Goal: Task Accomplishment & Management: Manage account settings

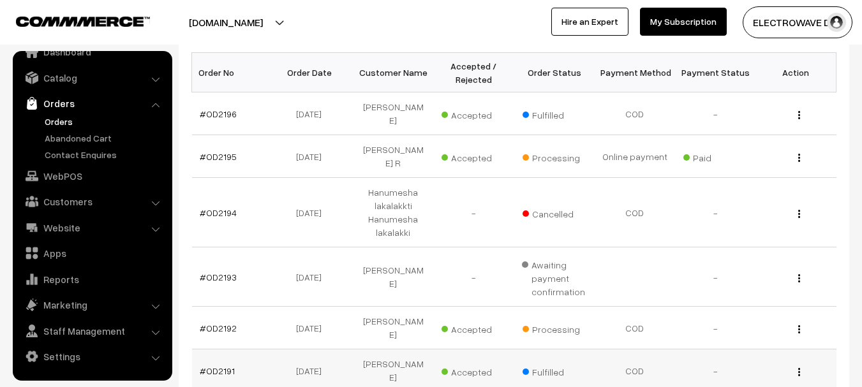
scroll to position [255, 0]
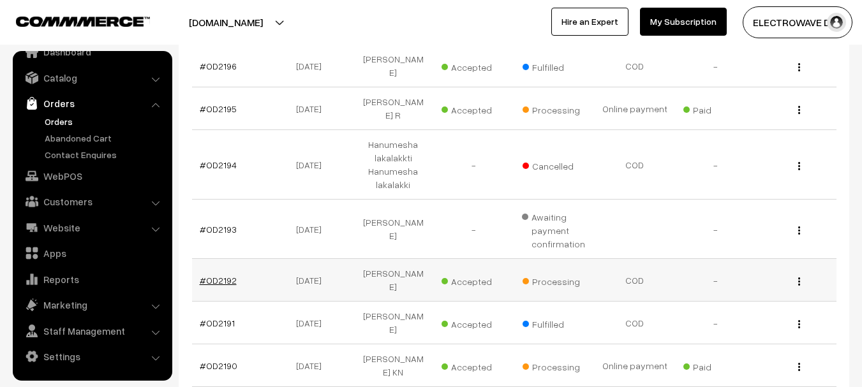
click at [228, 275] on link "#OD2192" at bounding box center [218, 280] width 37 height 11
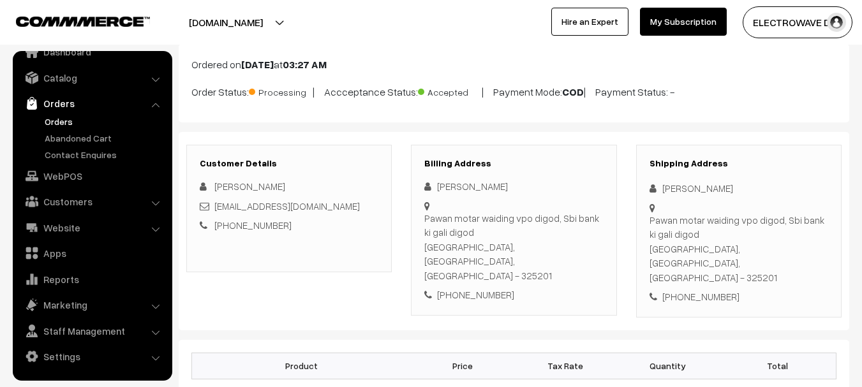
scroll to position [64, 0]
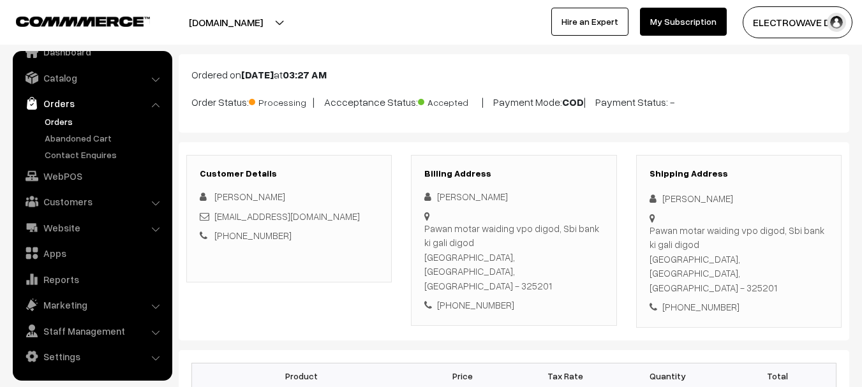
click at [663, 201] on div "Pawan Prajapati" at bounding box center [739, 198] width 179 height 15
copy div "Pawan"
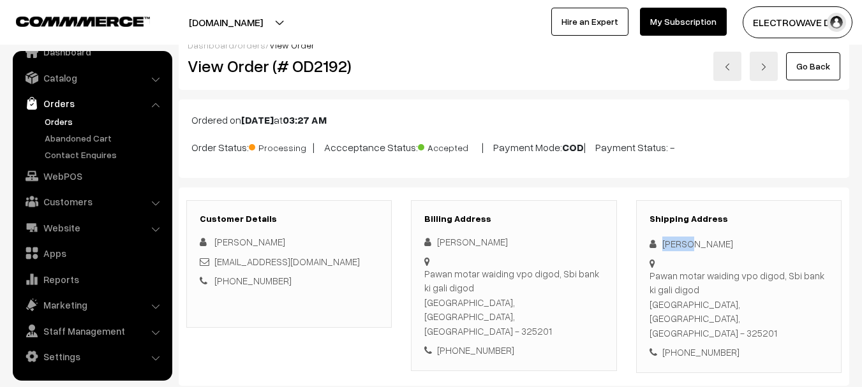
scroll to position [0, 0]
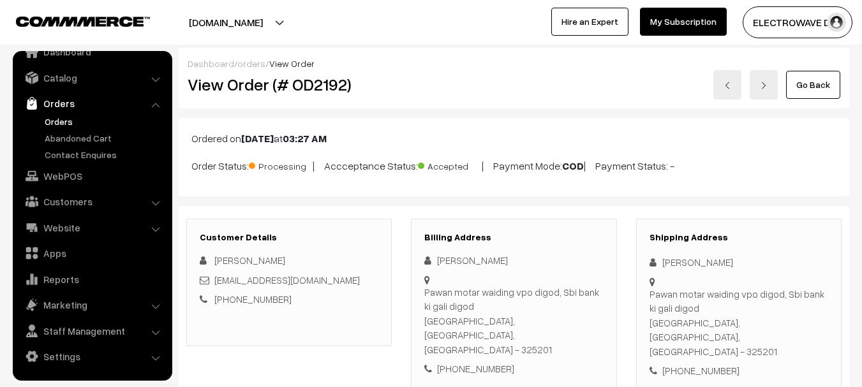
click at [320, 87] on h2 "View Order (# OD2192)" at bounding box center [290, 85] width 205 height 20
copy h2 "OD2192"
click at [673, 262] on div "Pawan Prajapati" at bounding box center [739, 262] width 179 height 15
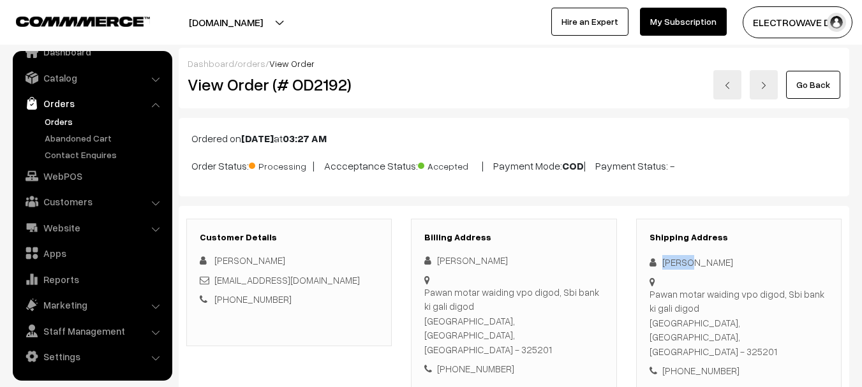
copy div "Pawan"
click at [712, 259] on div "Pawan Prajapati" at bounding box center [739, 262] width 179 height 15
copy div "Prajapati"
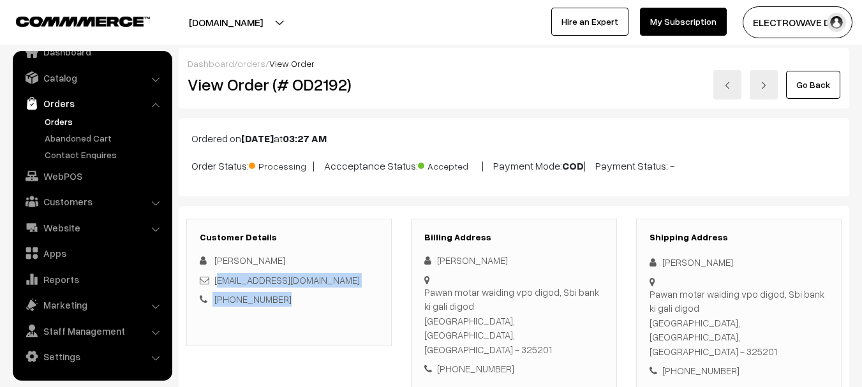
drag, startPoint x: 320, startPoint y: 289, endPoint x: 289, endPoint y: 341, distance: 61.3
click at [219, 280] on div "Pawan Prajapati paean013@gmail.com +91 7976176423" at bounding box center [289, 280] width 179 height 54
drag, startPoint x: 289, startPoint y: 341, endPoint x: 300, endPoint y: 304, distance: 38.2
click at [289, 339] on div "Customer Details Pawan Prajapati paean013@gmail.com +91 7976176423" at bounding box center [289, 283] width 206 height 128
click at [312, 287] on div "paean013@gmail.com" at bounding box center [289, 280] width 179 height 15
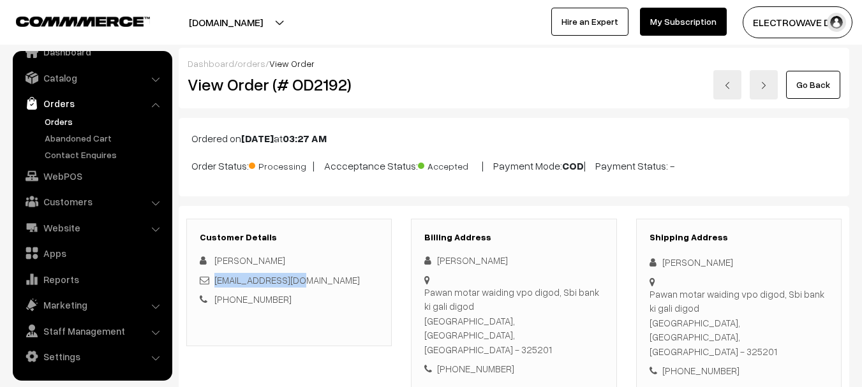
copy link "paean013@gmail.com"
drag, startPoint x: 268, startPoint y: 280, endPoint x: 216, endPoint y: 283, distance: 51.8
click at [216, 283] on div "paean013@gmail.com" at bounding box center [289, 280] width 179 height 15
click at [700, 364] on div "+91 7976176423" at bounding box center [739, 371] width 179 height 15
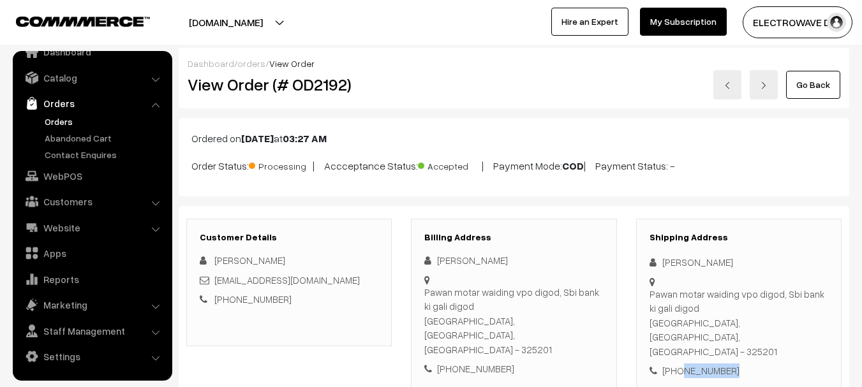
copy div "7976176423"
copy div "Pawan Prajapati Pawan motar waiding vpo digod, Sbi bank ki gali digod"
drag, startPoint x: 657, startPoint y: 257, endPoint x: 693, endPoint y: 311, distance: 65.0
click at [693, 311] on div "Shipping Address Pawan Prajapati Pawan motar waiding vpo digod, Sbi bank ki gal…" at bounding box center [739, 305] width 206 height 173
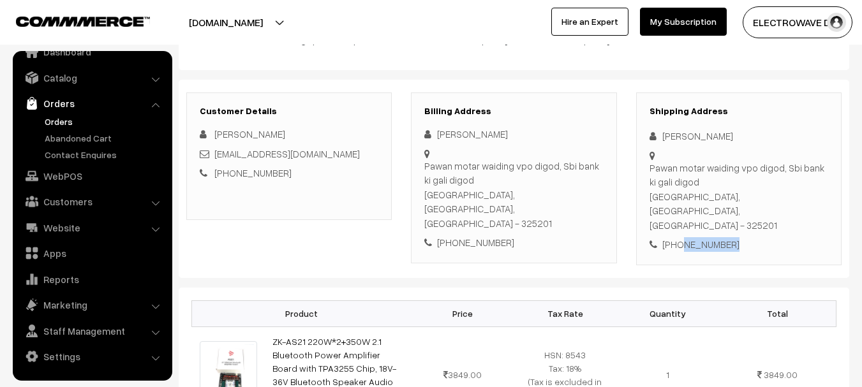
scroll to position [128, 0]
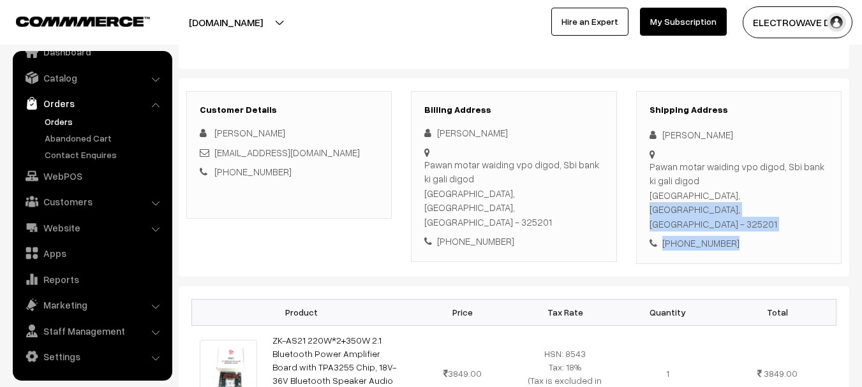
copy div "Kota, Rajasthan, India - 325201 +91 7976176423"
drag, startPoint x: 652, startPoint y: 195, endPoint x: 735, endPoint y: 227, distance: 89.5
click at [735, 227] on div "Shipping Address Pawan Prajapati Pawan motar waiding vpo digod, Sbi bank ki gal…" at bounding box center [739, 177] width 206 height 173
click at [760, 194] on div "Pawan motar waiding vpo digod, Sbi bank ki gali digod Kota, Rajasthan, India - …" at bounding box center [739, 196] width 179 height 72
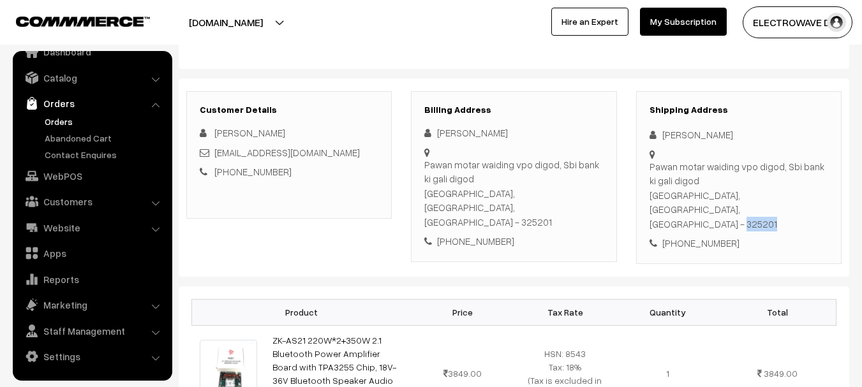
click at [760, 194] on div "Pawan motar waiding vpo digod, Sbi bank ki gali digod Kota, Rajasthan, India - …" at bounding box center [739, 196] width 179 height 72
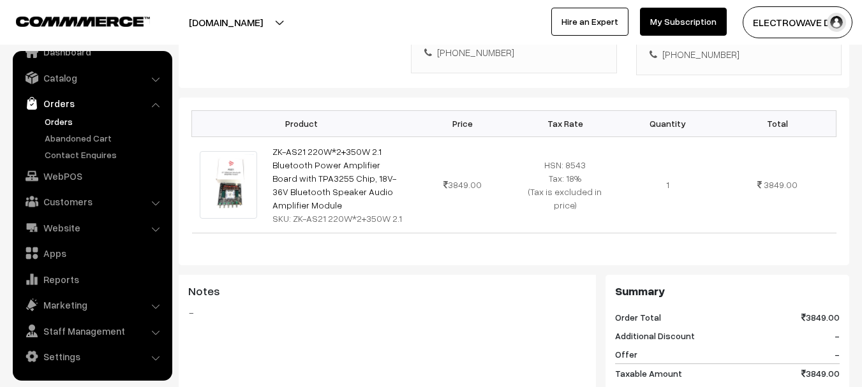
scroll to position [319, 0]
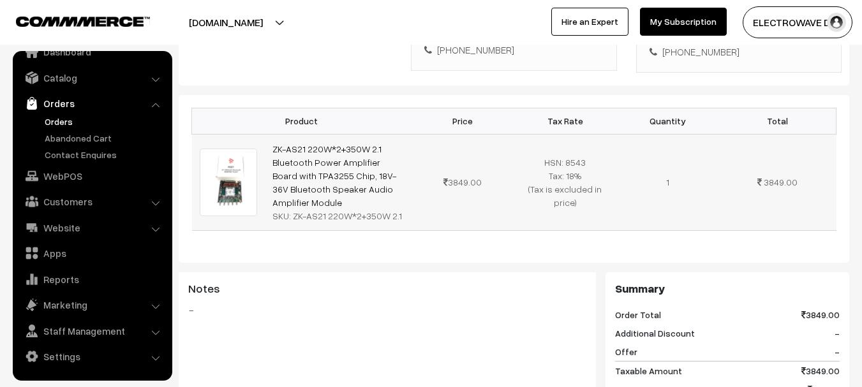
copy link "ZK-AS21 220W*2+350W 2.1 Bluetooth Power Amplifier Board with TPA3255 Chip, 18V-…"
drag, startPoint x: 310, startPoint y: 175, endPoint x: 265, endPoint y: 119, distance: 71.7
click at [265, 134] on td "ZK-AS21 220W*2+350W 2.1 Bluetooth Power Amplifier Board with TPA3255 Chip, 18V-…" at bounding box center [338, 182] width 147 height 96
copy div "ZK-AS21 220W*2+350W 2.1"
drag, startPoint x: 291, startPoint y: 188, endPoint x: 397, endPoint y: 191, distance: 106.0
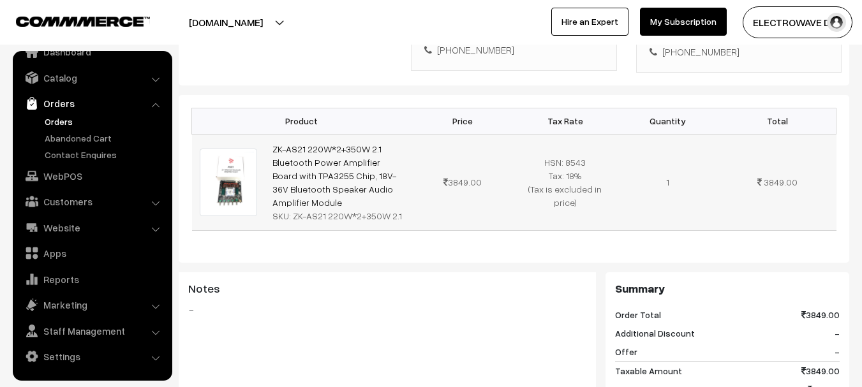
click at [397, 209] on div "SKU: ZK-AS21 220W*2+350W 2.1" at bounding box center [338, 215] width 131 height 13
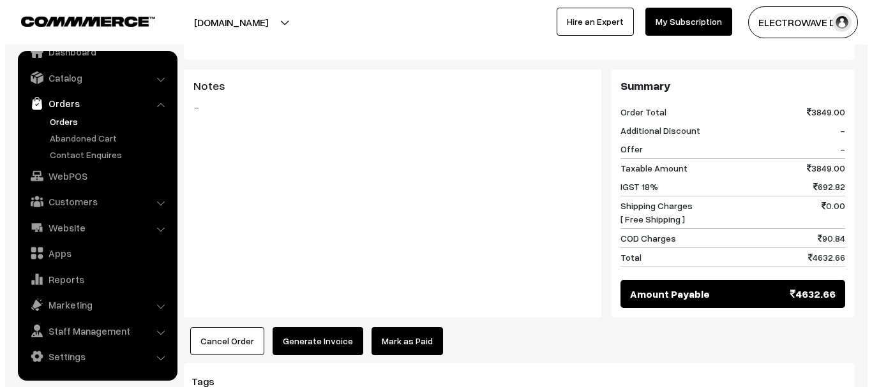
scroll to position [638, 0]
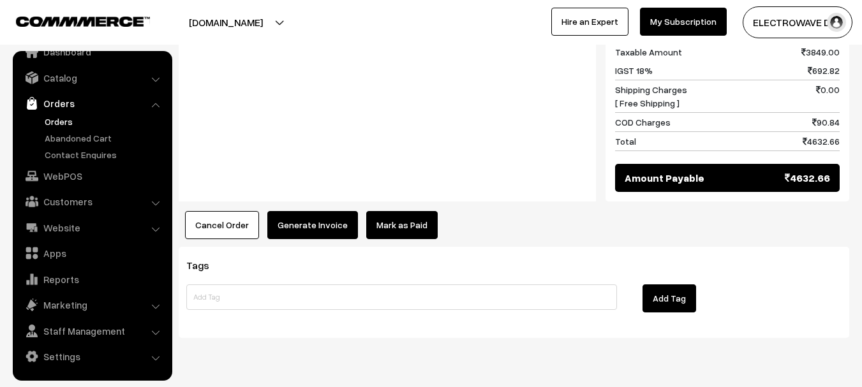
click at [315, 211] on button "Generate Invoice" at bounding box center [312, 225] width 91 height 28
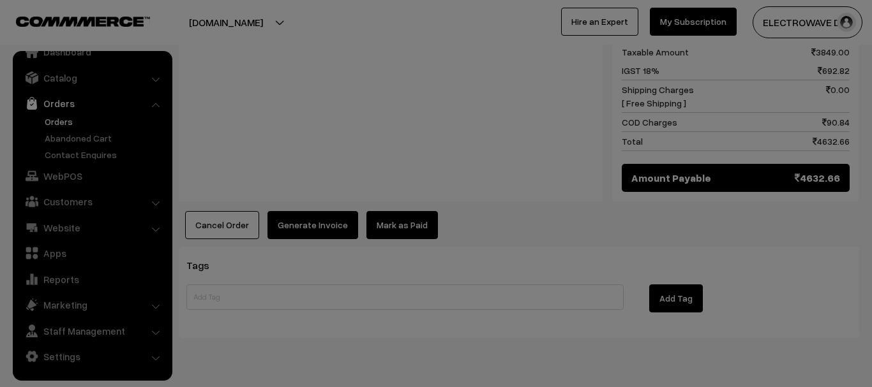
click at [0, 0] on div "× Generate Invoice Please wait… Please wait… Close Submit Back Fulfill Items" at bounding box center [0, 0] width 0 height 0
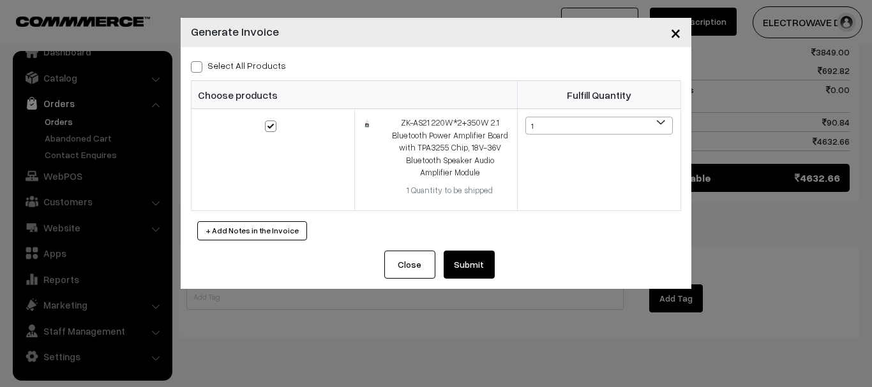
click at [480, 271] on button "Submit" at bounding box center [469, 265] width 51 height 28
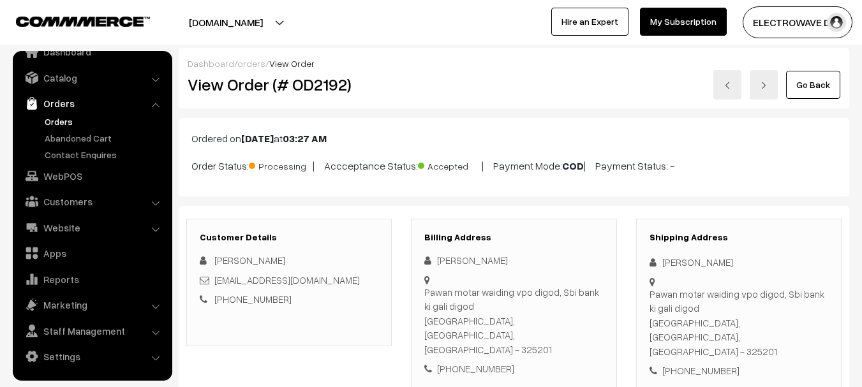
click at [317, 93] on h2 "View Order (# OD2192)" at bounding box center [290, 85] width 205 height 20
copy h2 "OD2192"
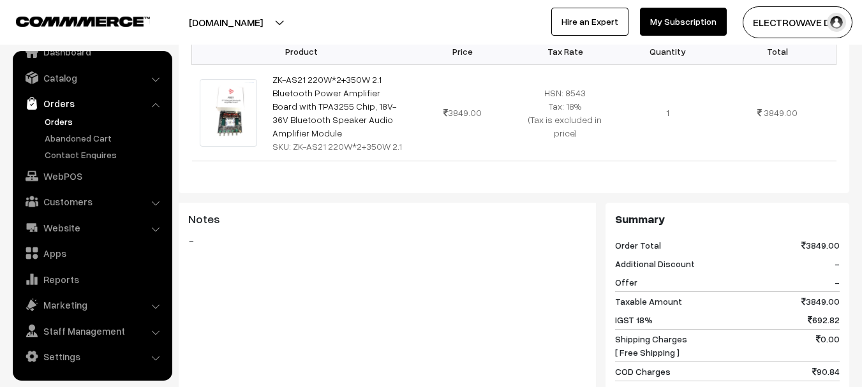
scroll to position [574, 0]
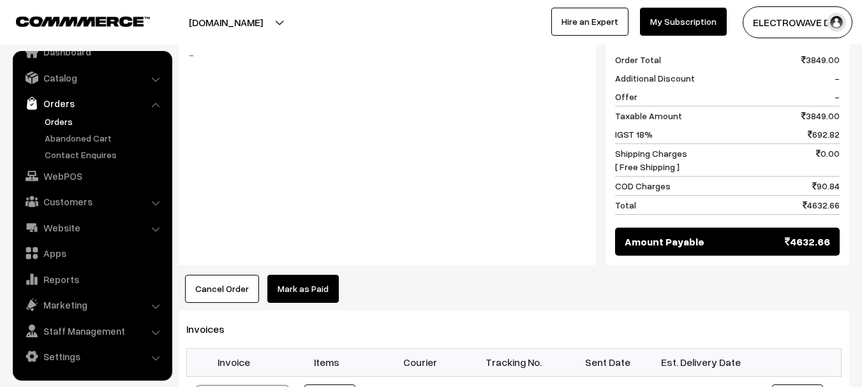
click at [400, 133] on div "Notes -" at bounding box center [387, 141] width 417 height 248
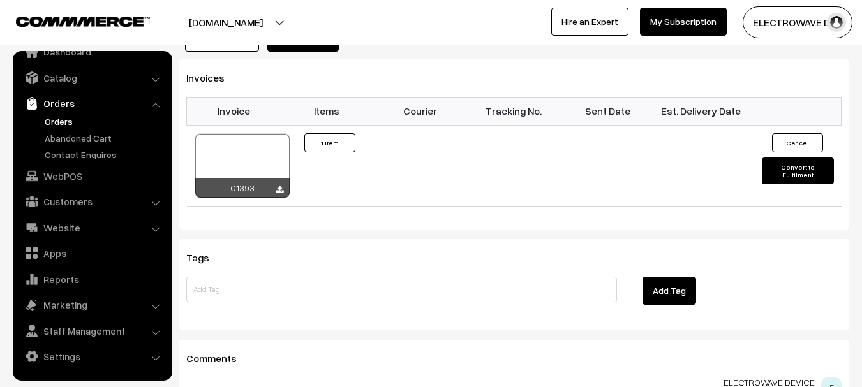
scroll to position [766, 0]
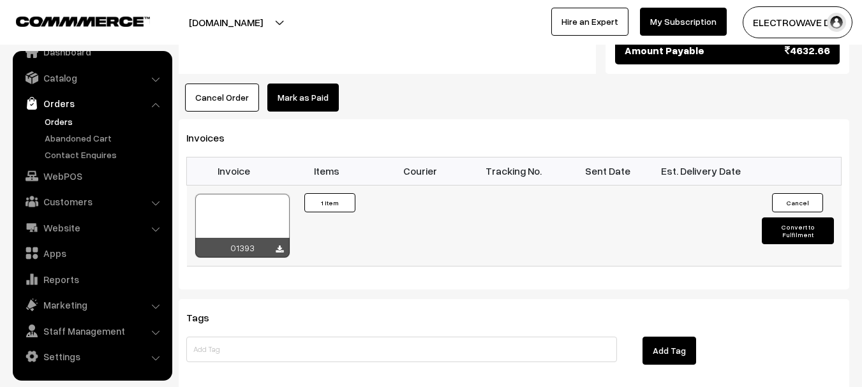
click at [779, 218] on button "Convert to Fulfilment" at bounding box center [798, 231] width 72 height 27
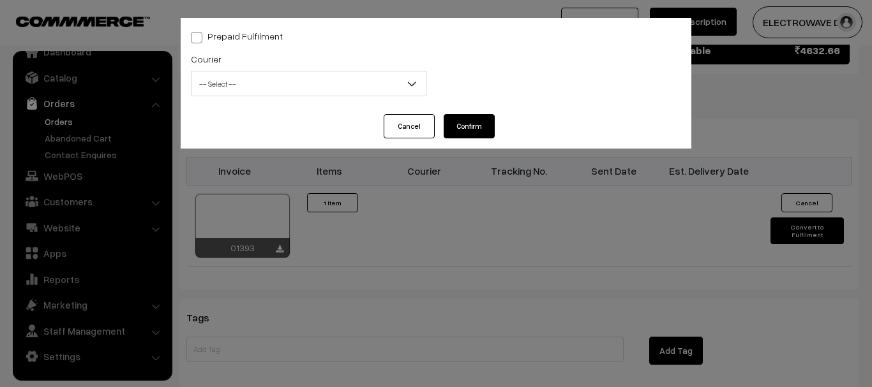
click at [243, 77] on span "-- Select --" at bounding box center [308, 84] width 234 height 22
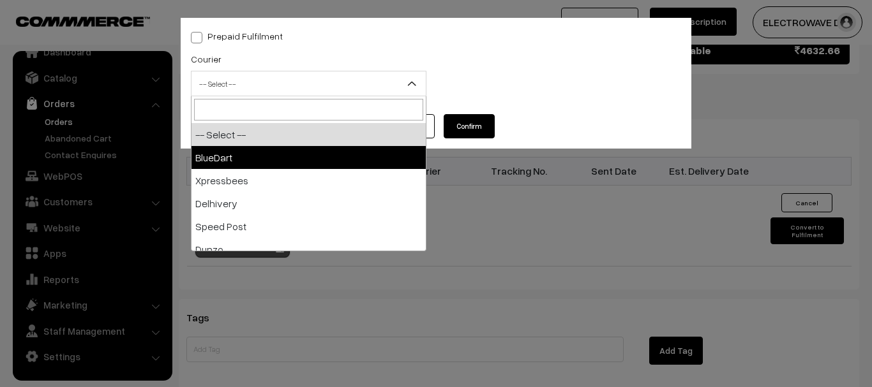
click at [521, 202] on div "Prepaid Fulfilment Courier -- Select -- BlueDart Xpressbees Delhivery Speed Pos…" at bounding box center [436, 193] width 872 height 387
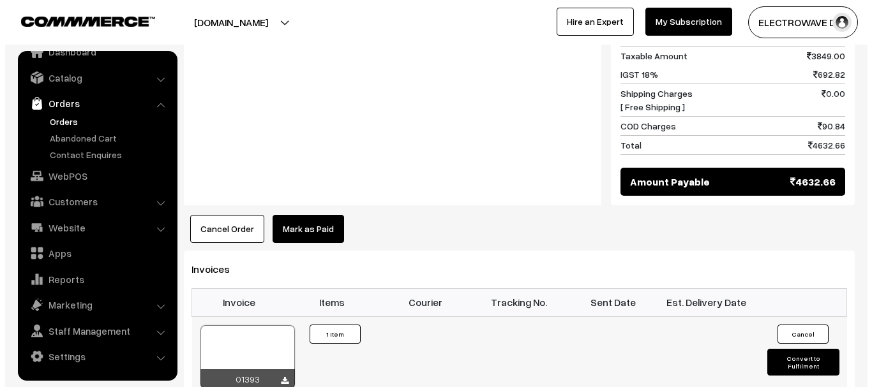
scroll to position [702, 0]
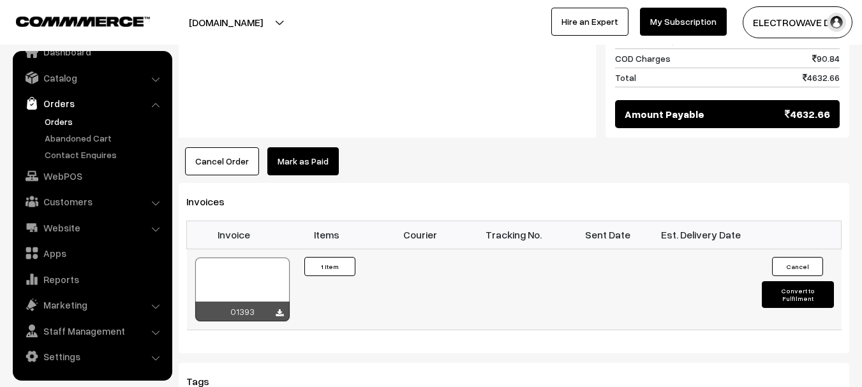
click at [788, 281] on button "Convert to Fulfilment" at bounding box center [798, 294] width 72 height 27
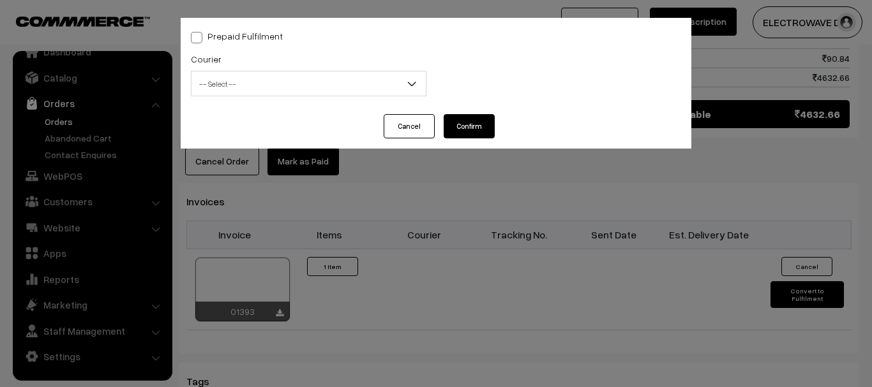
click at [245, 78] on span "-- Select --" at bounding box center [308, 84] width 234 height 22
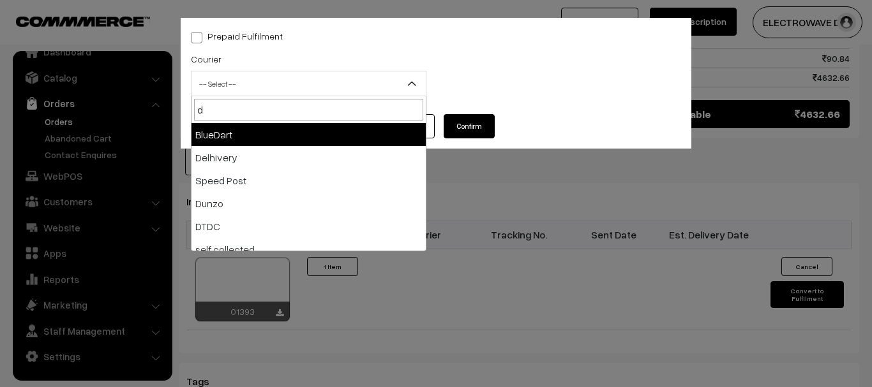
type input "d"
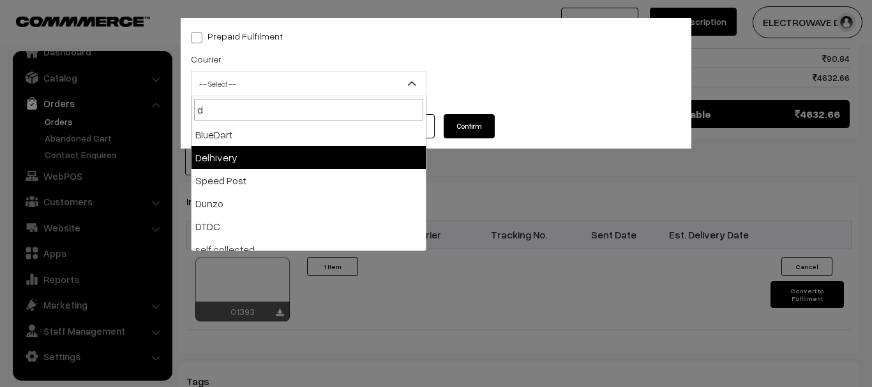
select select "4"
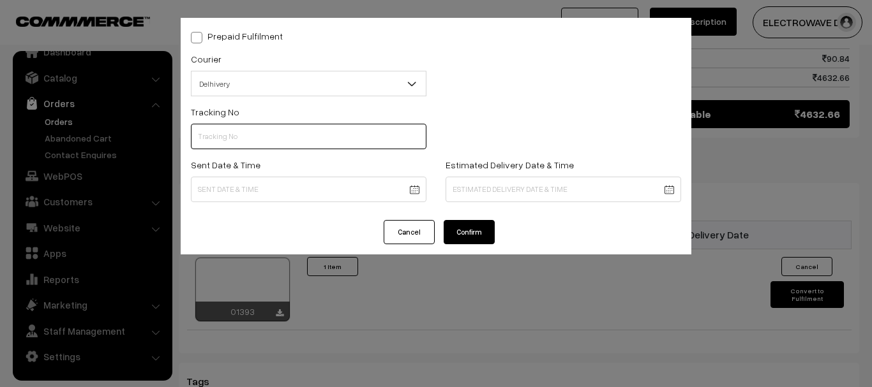
drag, startPoint x: 277, startPoint y: 142, endPoint x: 297, endPoint y: 149, distance: 21.8
click at [277, 142] on input "text" at bounding box center [309, 137] width 236 height 26
paste input "22679033605190"
type input "22679033605190"
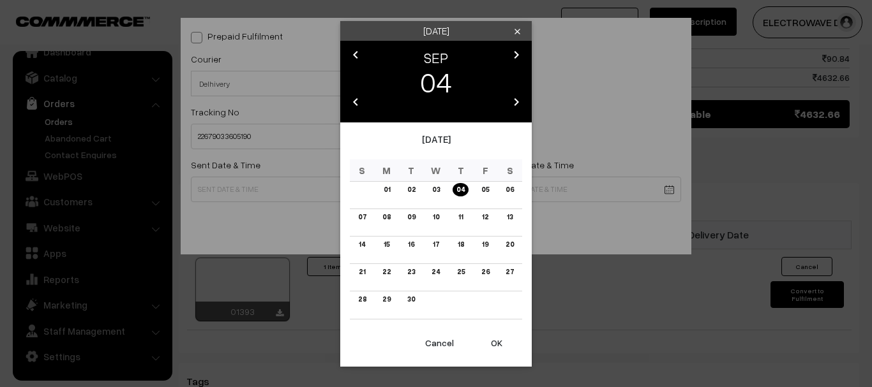
click at [509, 345] on button "OK" at bounding box center [496, 343] width 51 height 28
click at [507, 344] on button "OK" at bounding box center [496, 343] width 51 height 28
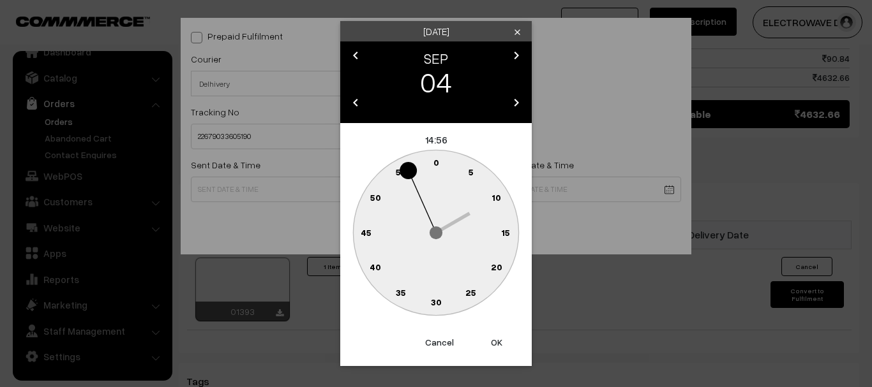
click at [507, 344] on button "OK" at bounding box center [496, 343] width 51 height 28
type input "04-09-2025 14:56"
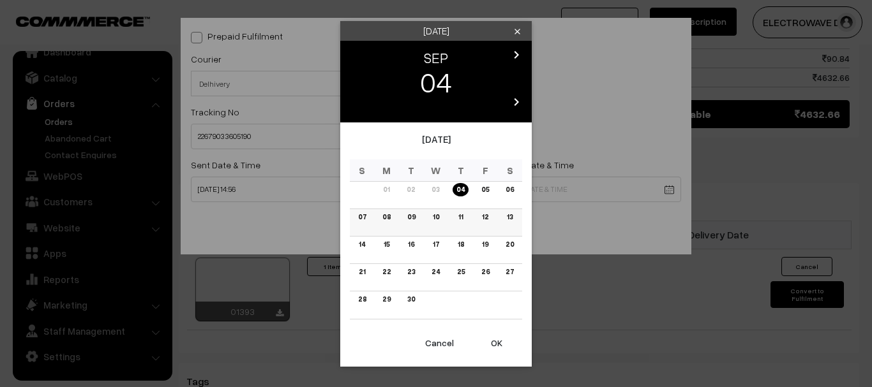
click at [409, 217] on link "09" at bounding box center [411, 217] width 16 height 13
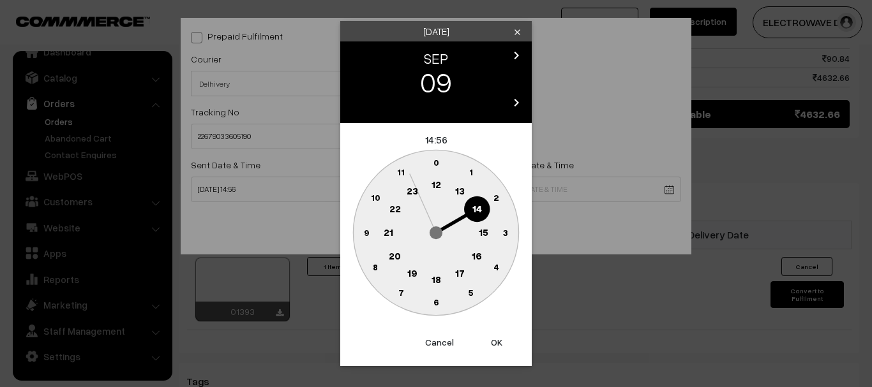
click at [488, 339] on button "OK" at bounding box center [496, 343] width 51 height 28
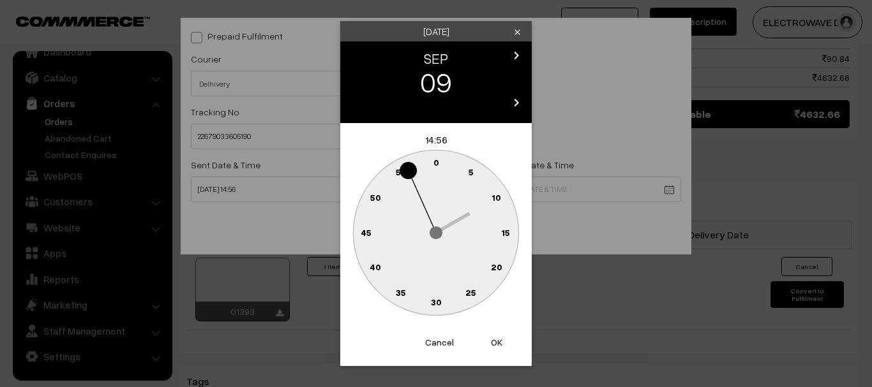
click at [488, 339] on button "OK" at bounding box center [496, 343] width 51 height 28
type input "09-09-2025 14:56"
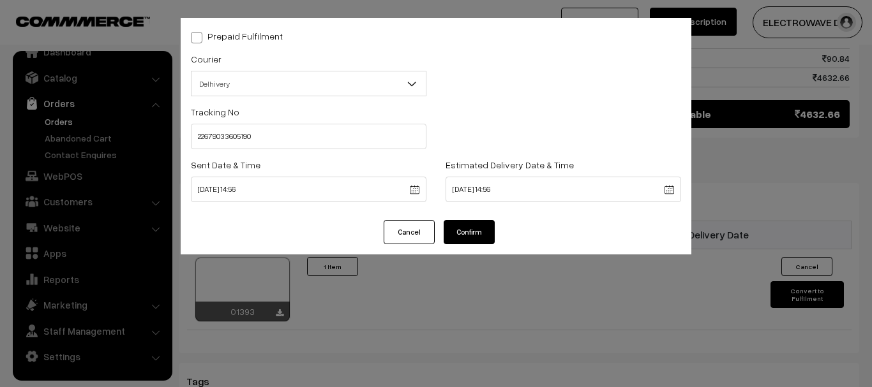
click at [468, 232] on button "Confirm" at bounding box center [469, 232] width 51 height 24
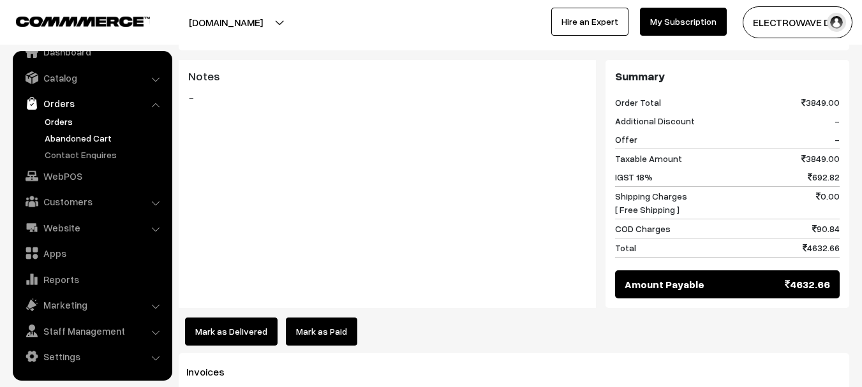
scroll to position [511, 0]
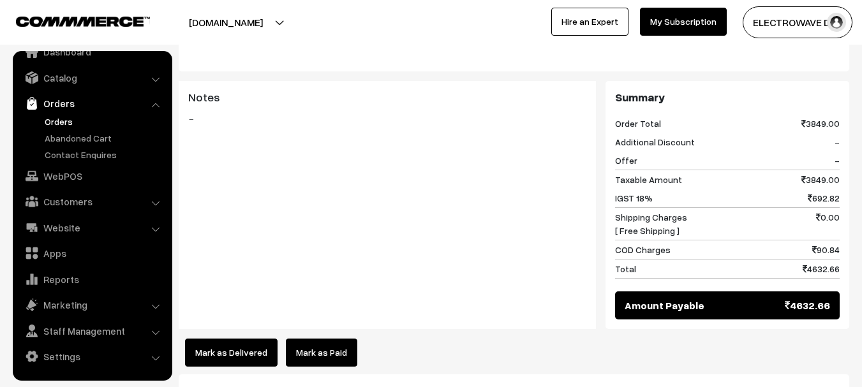
click at [66, 121] on link "Orders" at bounding box center [104, 121] width 126 height 13
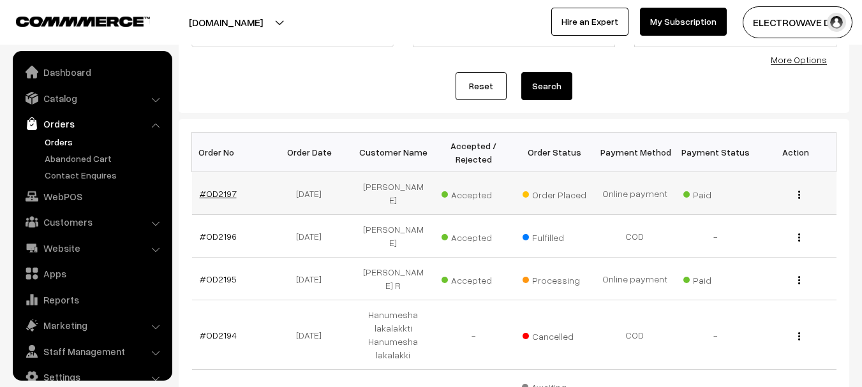
scroll to position [20, 0]
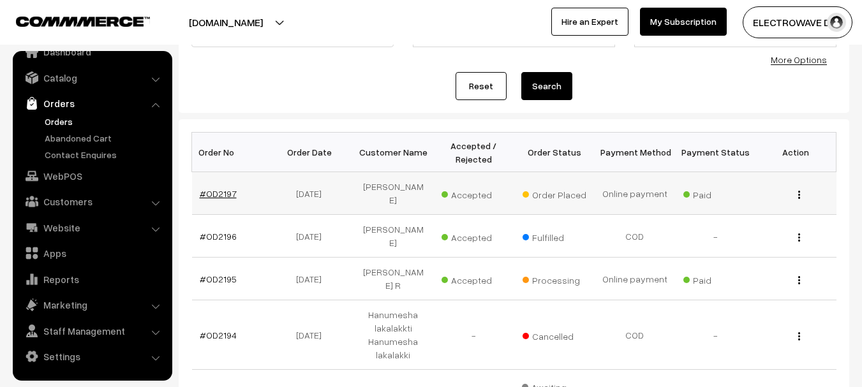
click at [220, 188] on link "#OD2197" at bounding box center [218, 193] width 37 height 11
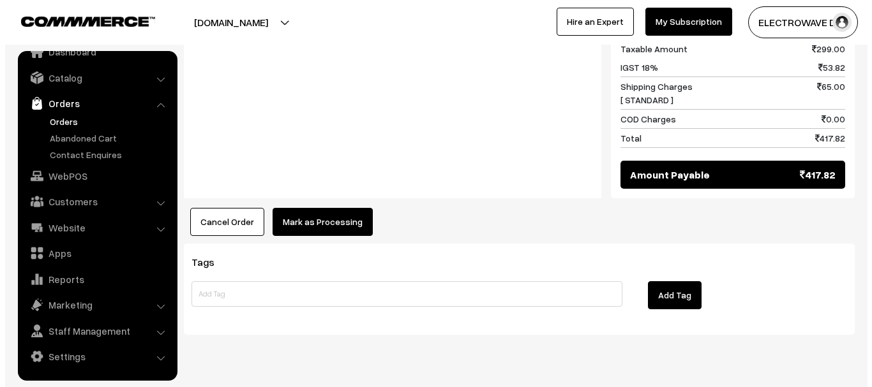
scroll to position [645, 0]
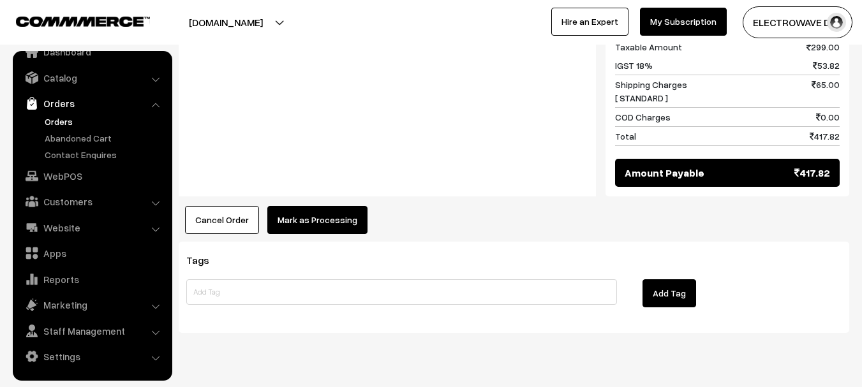
click at [332, 206] on button "Mark as Processing" at bounding box center [317, 220] width 100 height 28
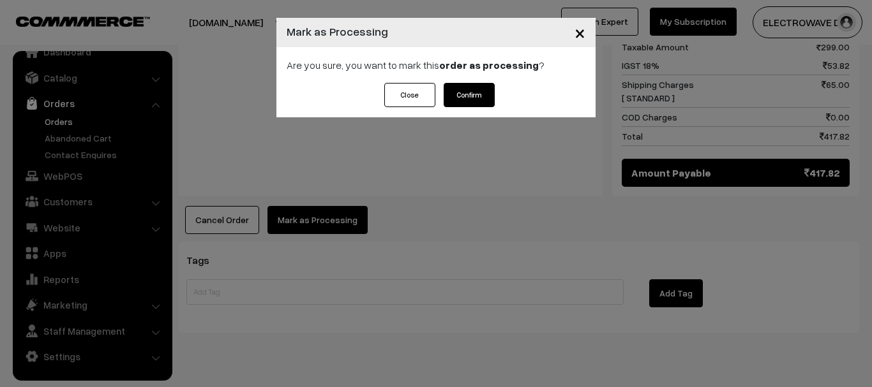
click at [470, 92] on button "Confirm" at bounding box center [469, 95] width 51 height 24
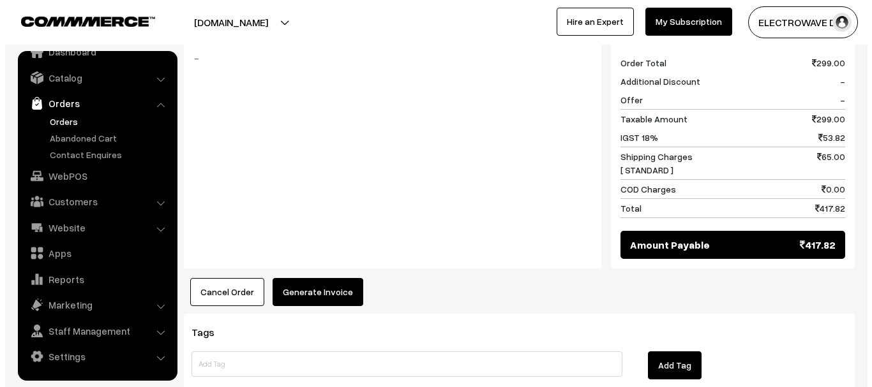
scroll to position [574, 0]
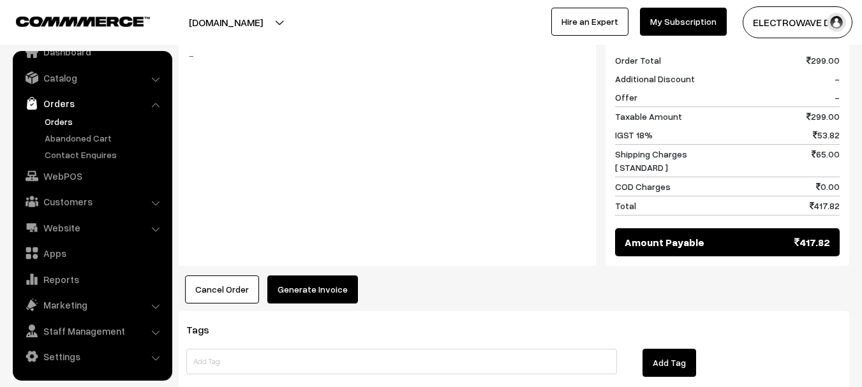
click at [315, 276] on button "Generate Invoice" at bounding box center [312, 290] width 91 height 28
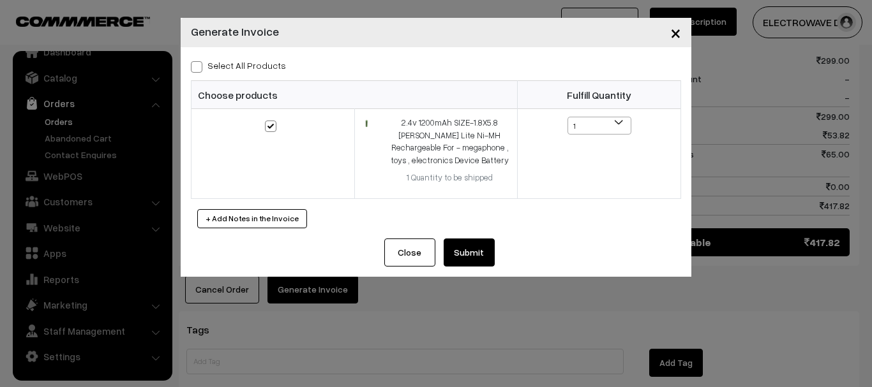
click at [476, 253] on button "Submit" at bounding box center [469, 253] width 51 height 28
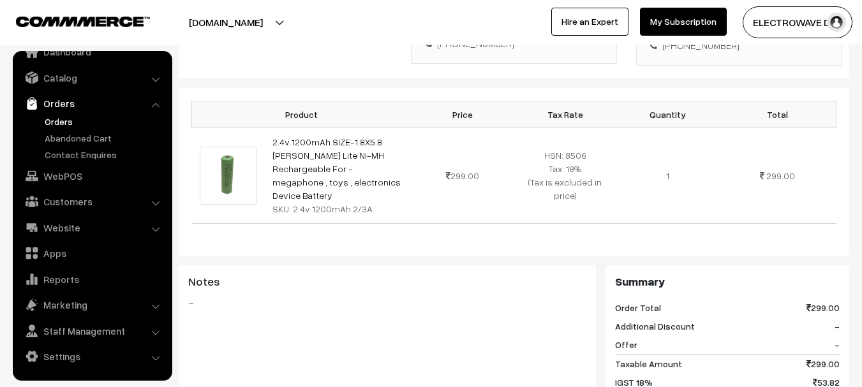
scroll to position [191, 0]
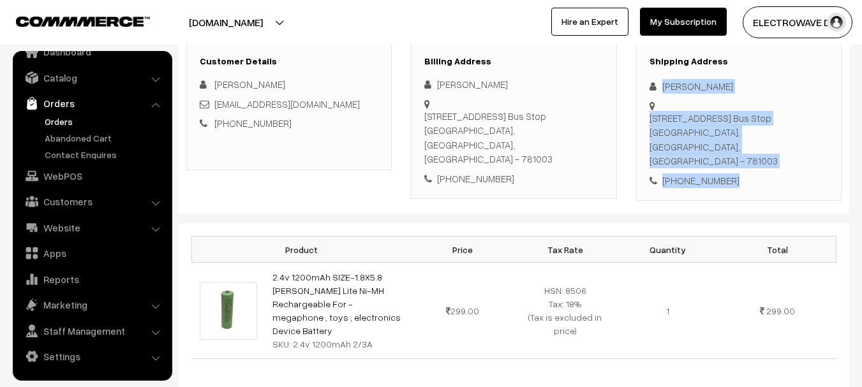
drag, startPoint x: 657, startPoint y: 77, endPoint x: 737, endPoint y: 165, distance: 118.8
click at [737, 165] on div "Shipping Address [PERSON_NAME] [STREET_ADDRESS] [PHONE_NUMBER]" at bounding box center [739, 122] width 206 height 159
copy div "Bhaskar [STREET_ADDRESS] - 781003 [PHONE_NUMBER]"
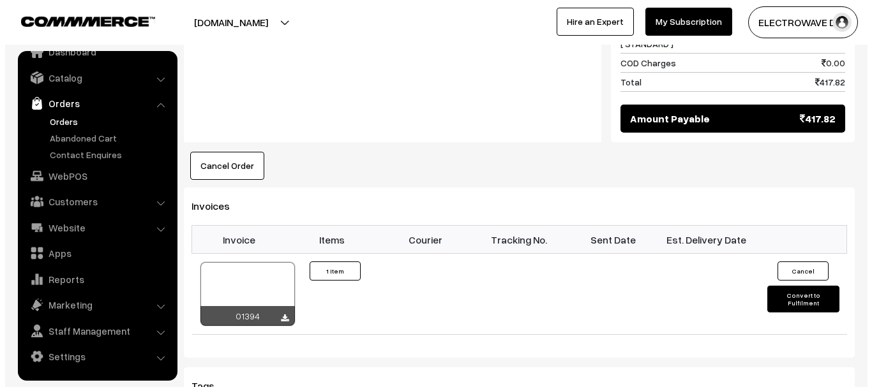
scroll to position [830, 0]
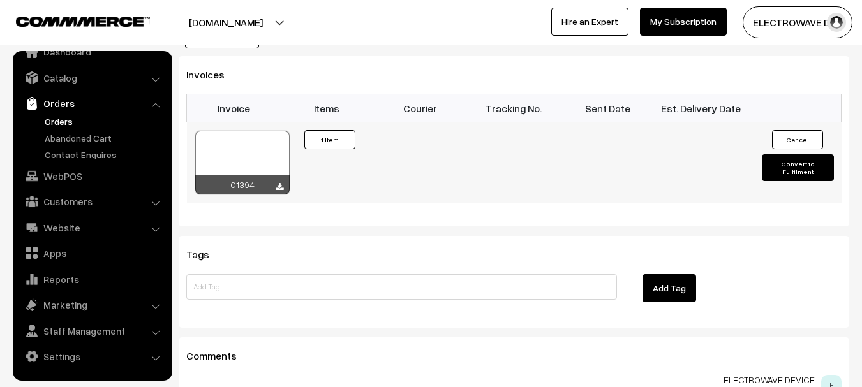
click at [806, 154] on button "Convert to Fulfilment" at bounding box center [798, 167] width 72 height 27
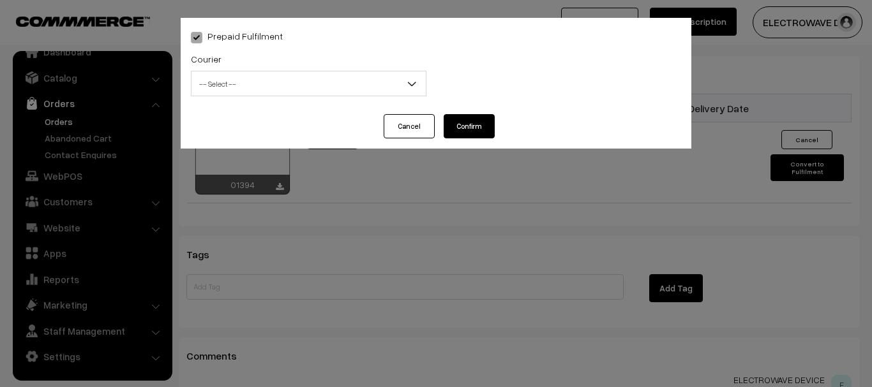
click at [317, 68] on div "Courier -- Select -- BlueDart Xpressbees Delhivery Speed Post Dunzo DTDC shreet…" at bounding box center [309, 73] width 236 height 45
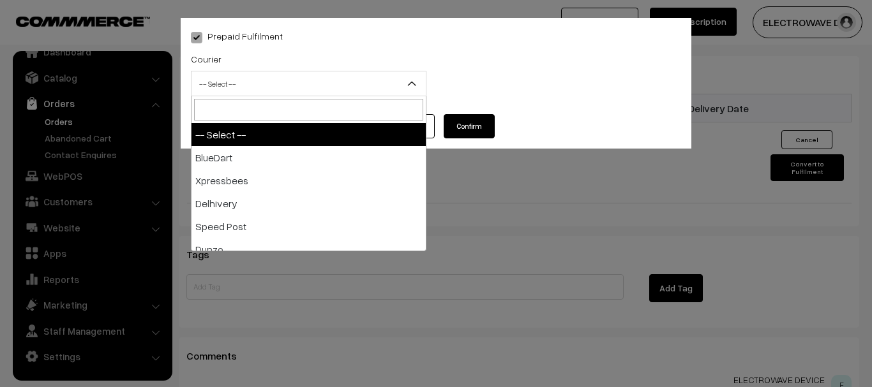
click at [311, 79] on span "-- Select --" at bounding box center [308, 84] width 234 height 22
type input "E"
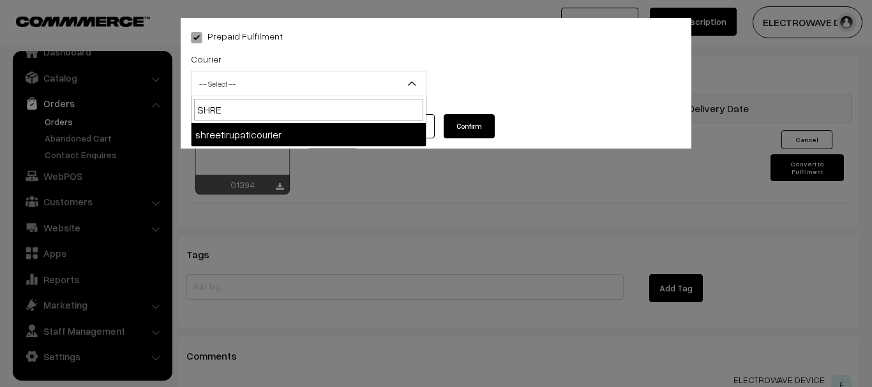
type input "SHREE"
select select "8"
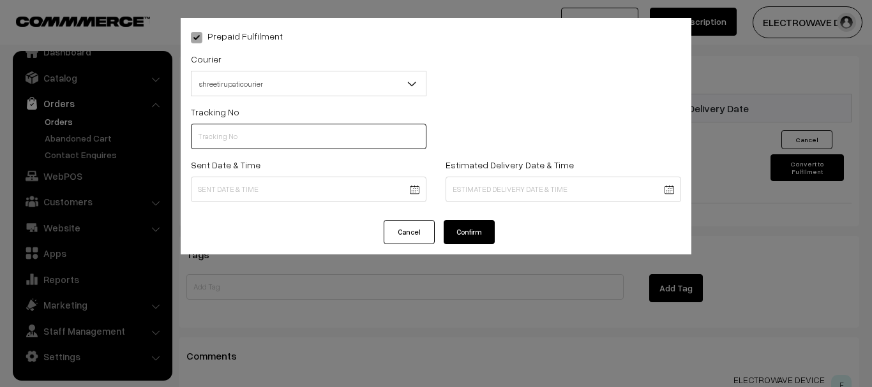
click at [297, 130] on input "text" at bounding box center [309, 137] width 236 height 26
type input "374800045756"
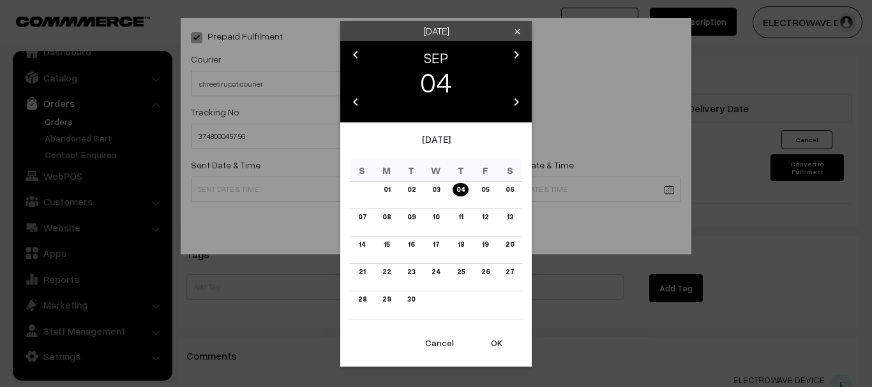
click at [497, 348] on button "OK" at bounding box center [496, 343] width 51 height 28
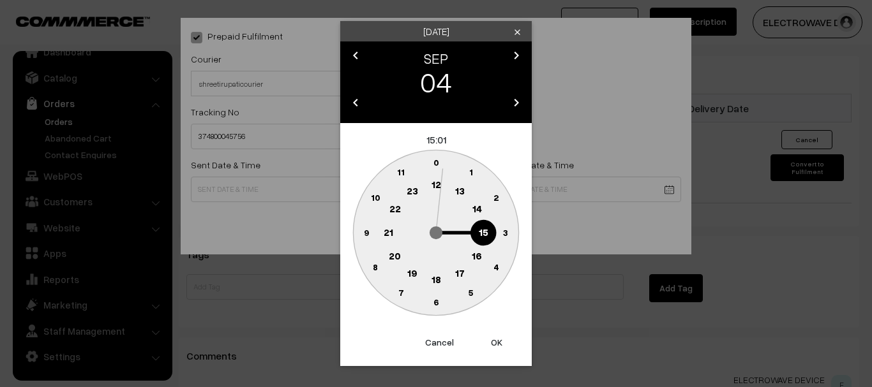
click at [497, 348] on button "OK" at bounding box center [496, 343] width 51 height 28
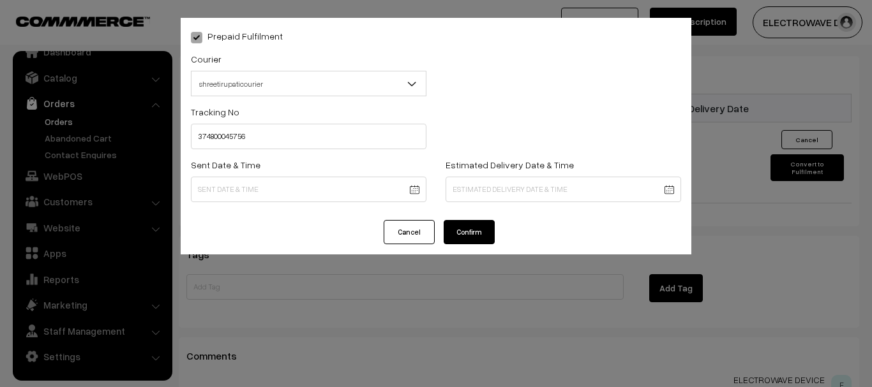
type input "[DATE] 15:01"
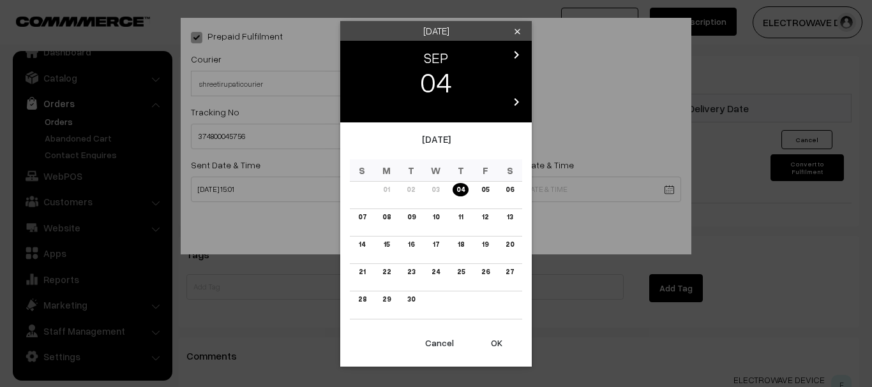
click at [390, 218] on link "08" at bounding box center [387, 217] width 16 height 13
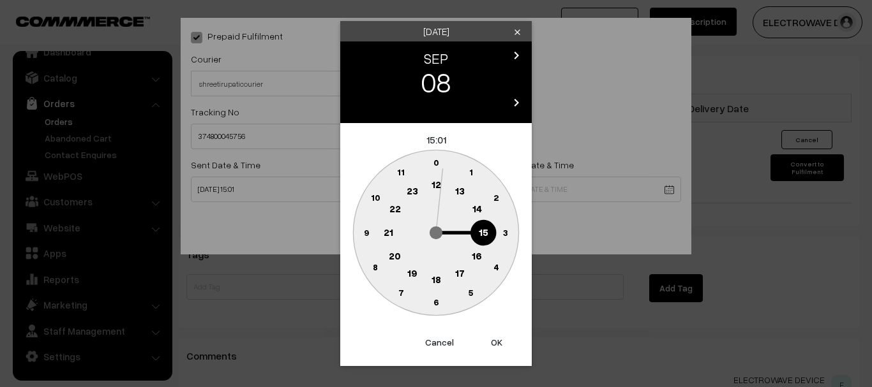
click at [503, 345] on button "OK" at bounding box center [496, 343] width 51 height 28
type input "[DATE] 15:01"
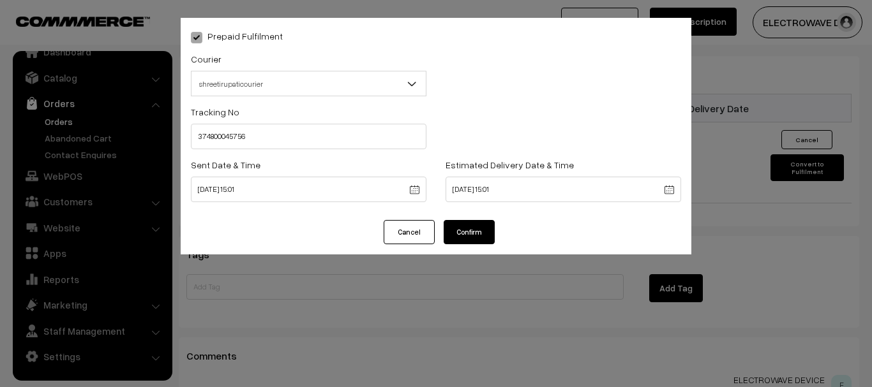
click at [486, 226] on button "Confirm" at bounding box center [469, 232] width 51 height 24
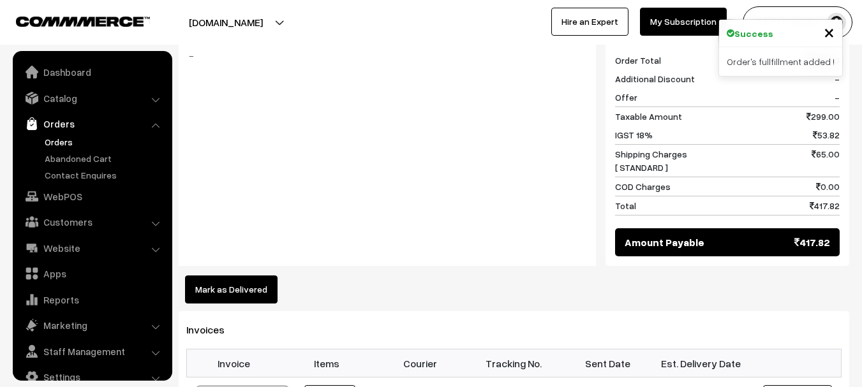
scroll to position [20, 0]
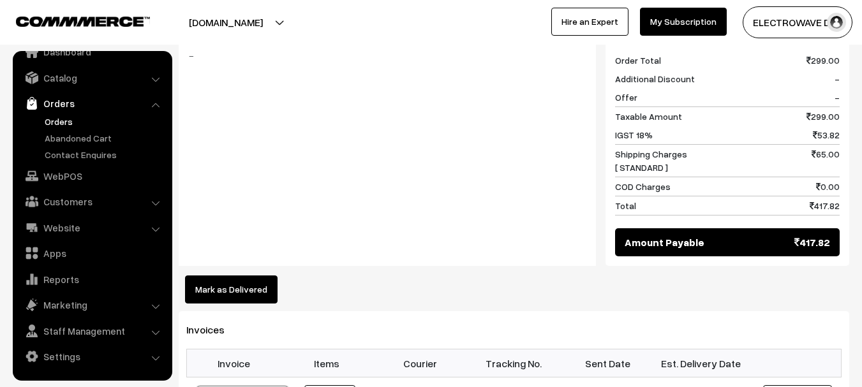
click at [48, 120] on link "Orders" at bounding box center [104, 121] width 126 height 13
